Goal: Task Accomplishment & Management: Manage account settings

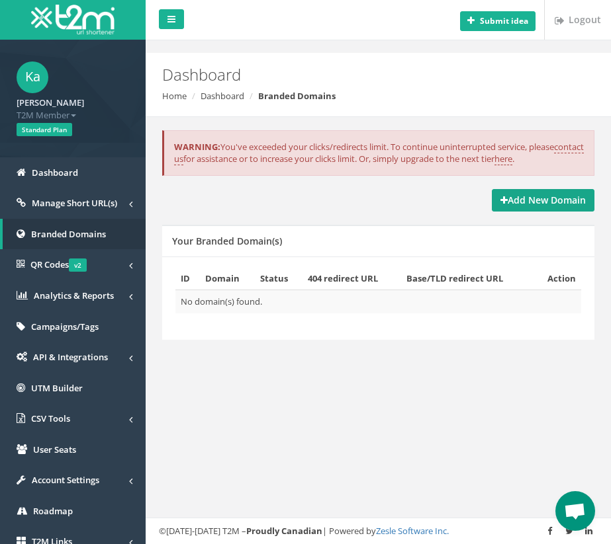
click at [510, 201] on strong "Add New Domain" at bounding box center [542, 200] width 85 height 13
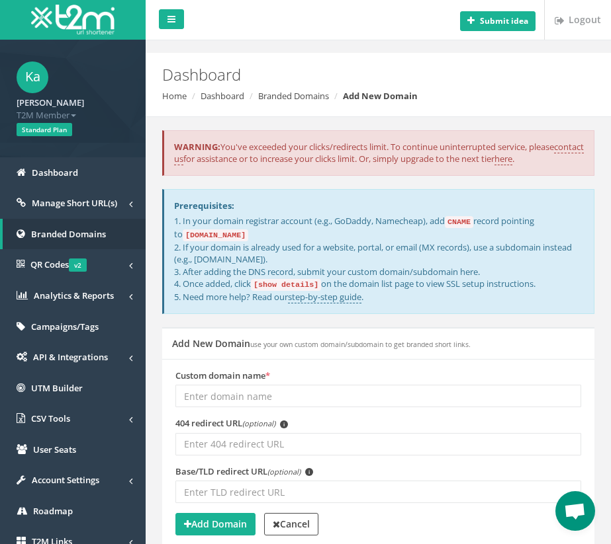
scroll to position [81, 0]
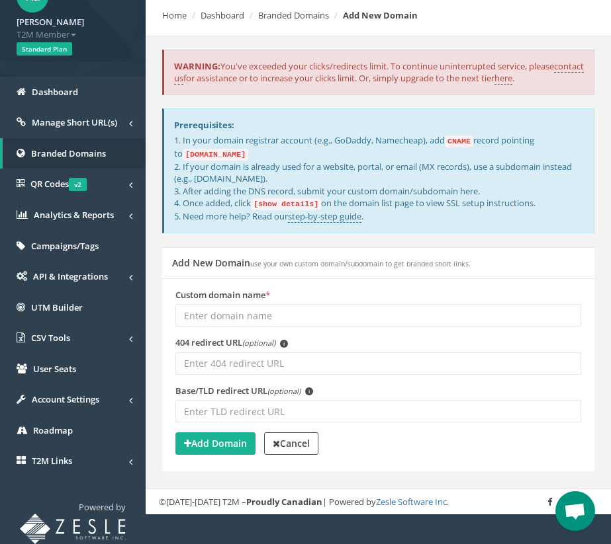
drag, startPoint x: 216, startPoint y: 49, endPoint x: 200, endPoint y: 52, distance: 16.2
click at [216, 50] on div "WARNING: You've exceeded your clicks/redirects limit. To continue uninterrupted…" at bounding box center [378, 73] width 432 height 46
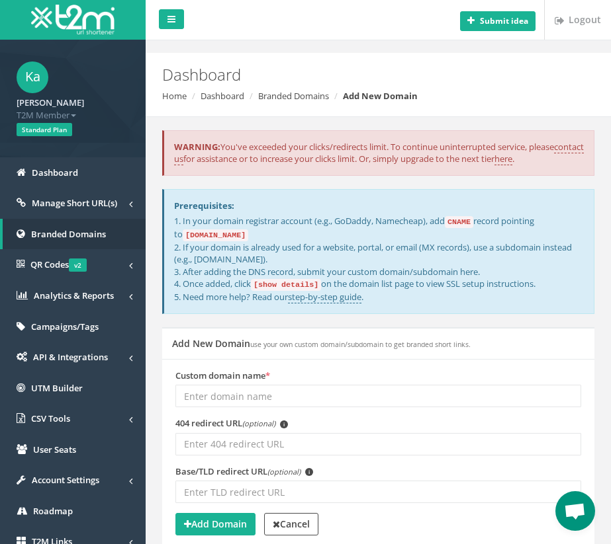
click at [67, 110] on span "T2M Member" at bounding box center [73, 115] width 112 height 13
